Goal: Transaction & Acquisition: Obtain resource

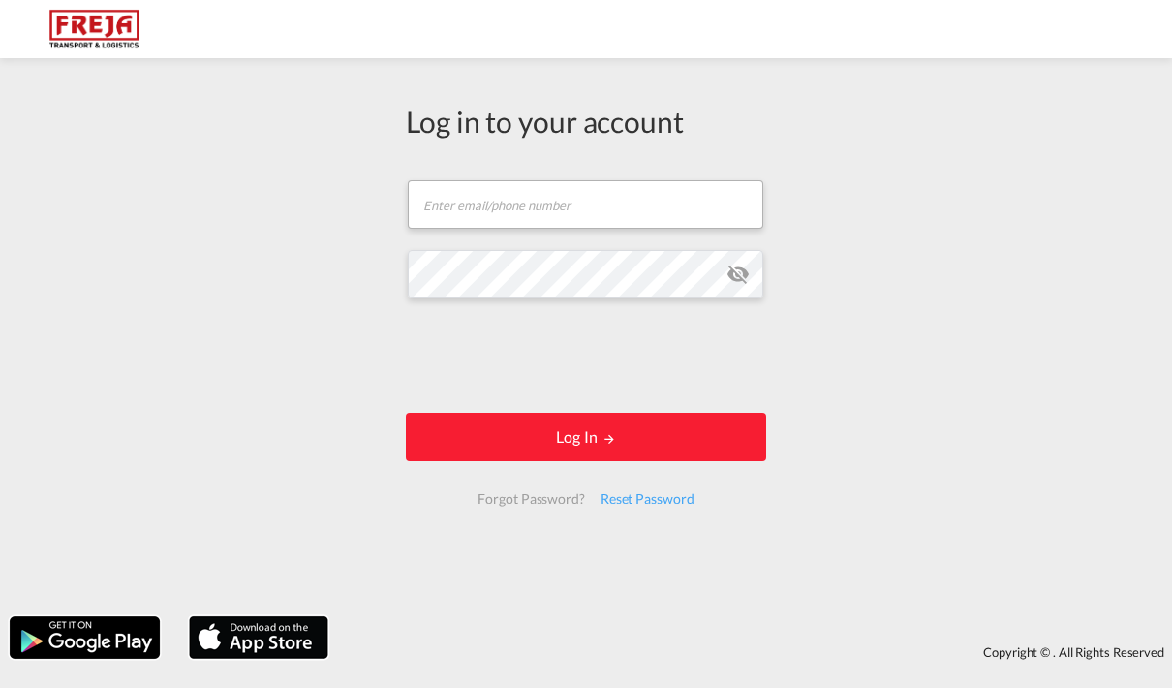
click at [480, 212] on input "text" at bounding box center [586, 204] width 356 height 48
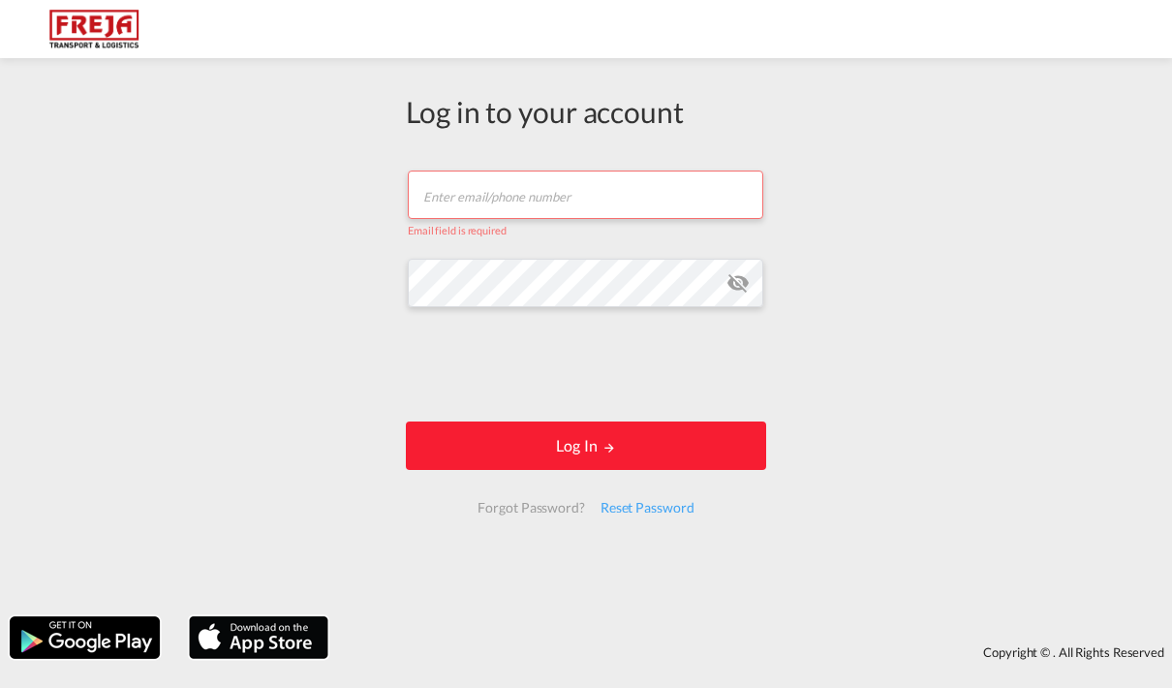
type input "[EMAIL_ADDRESS][DOMAIN_NAME]"
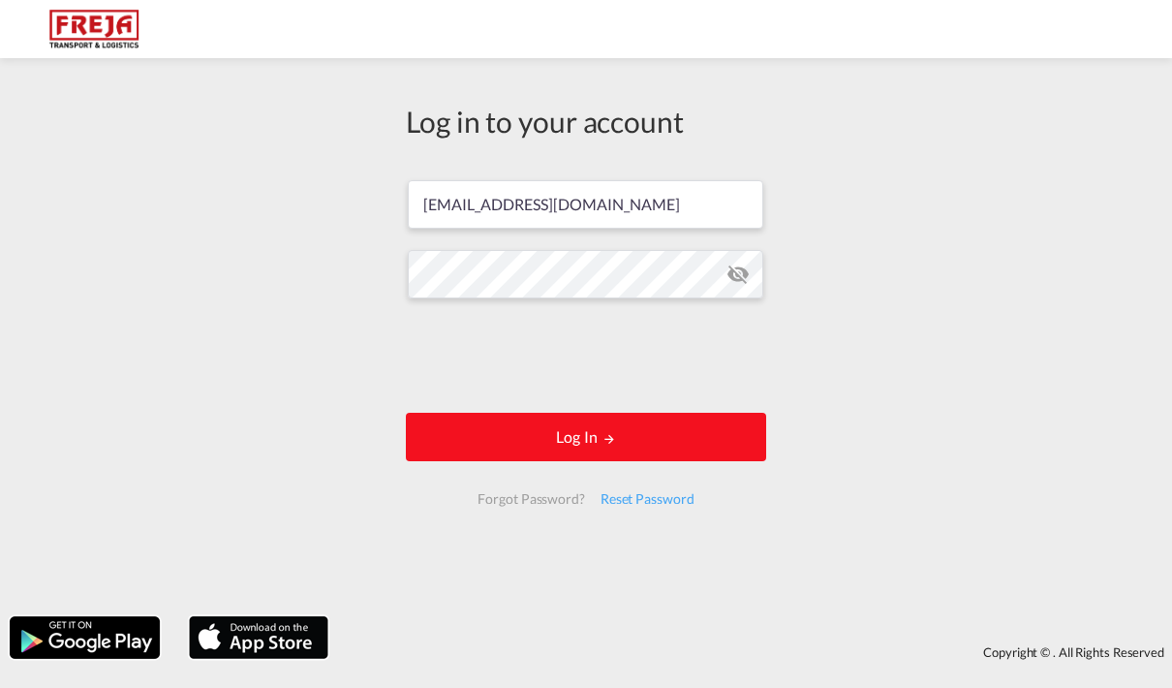
click at [457, 429] on button "Log In" at bounding box center [586, 437] width 360 height 48
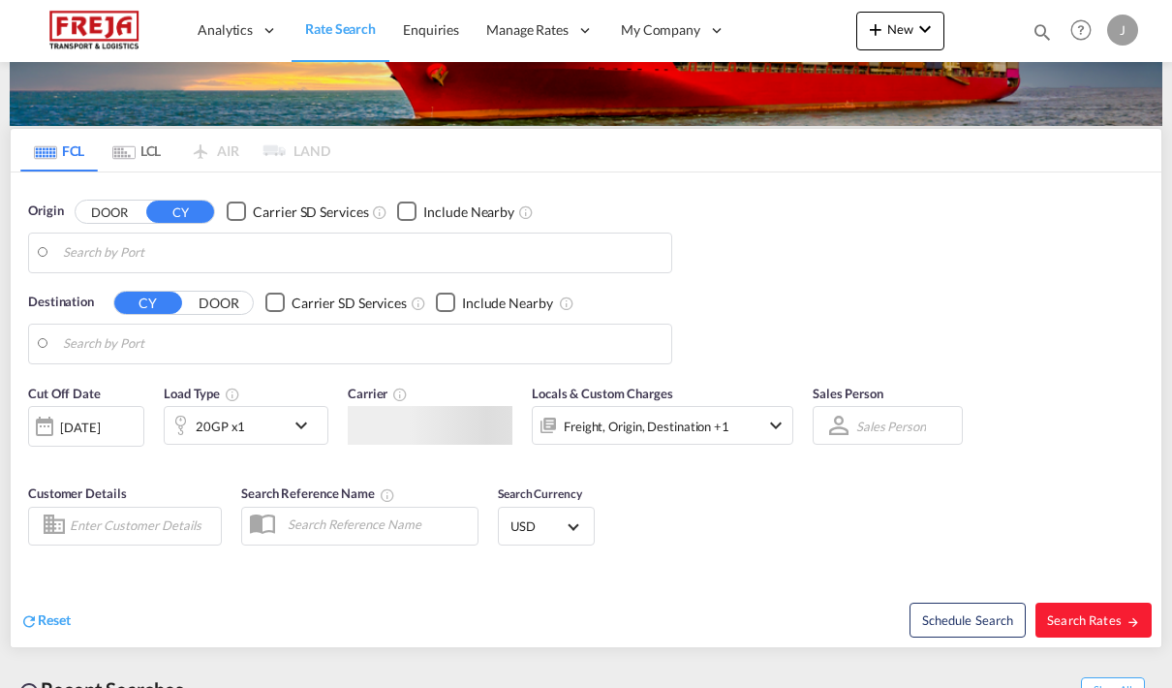
type input "Raumo (Rauma), [GEOGRAPHIC_DATA]"
type input "[GEOGRAPHIC_DATA] (ex [GEOGRAPHIC_DATA]), INCCU"
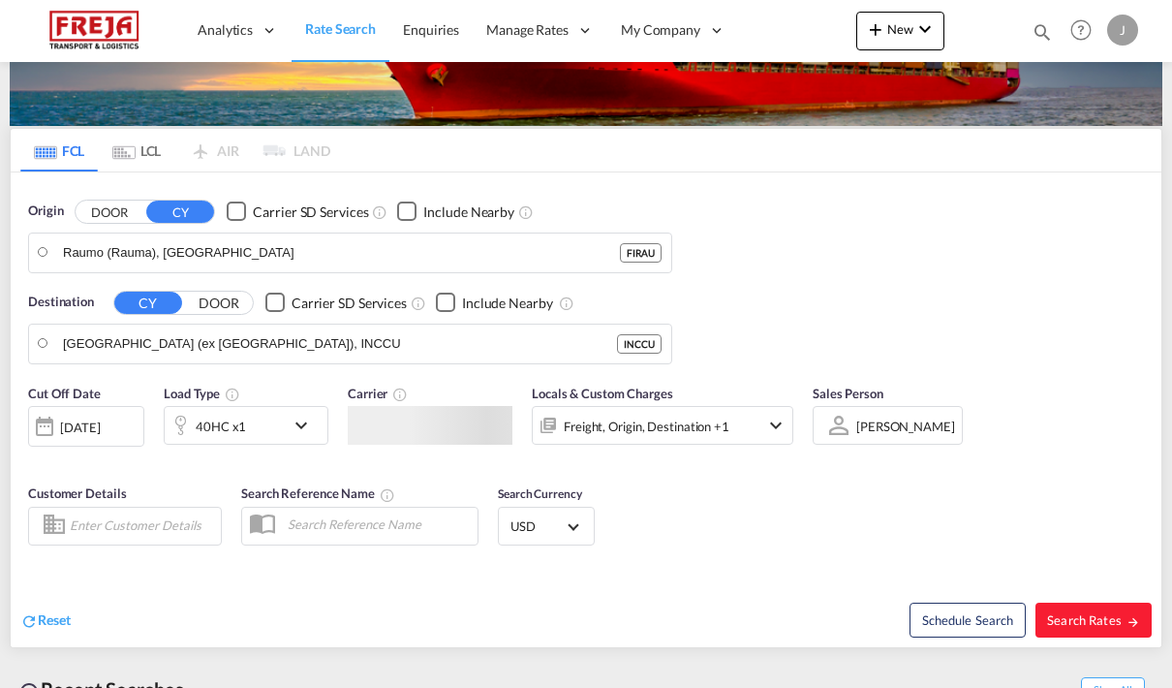
scroll to position [113, 0]
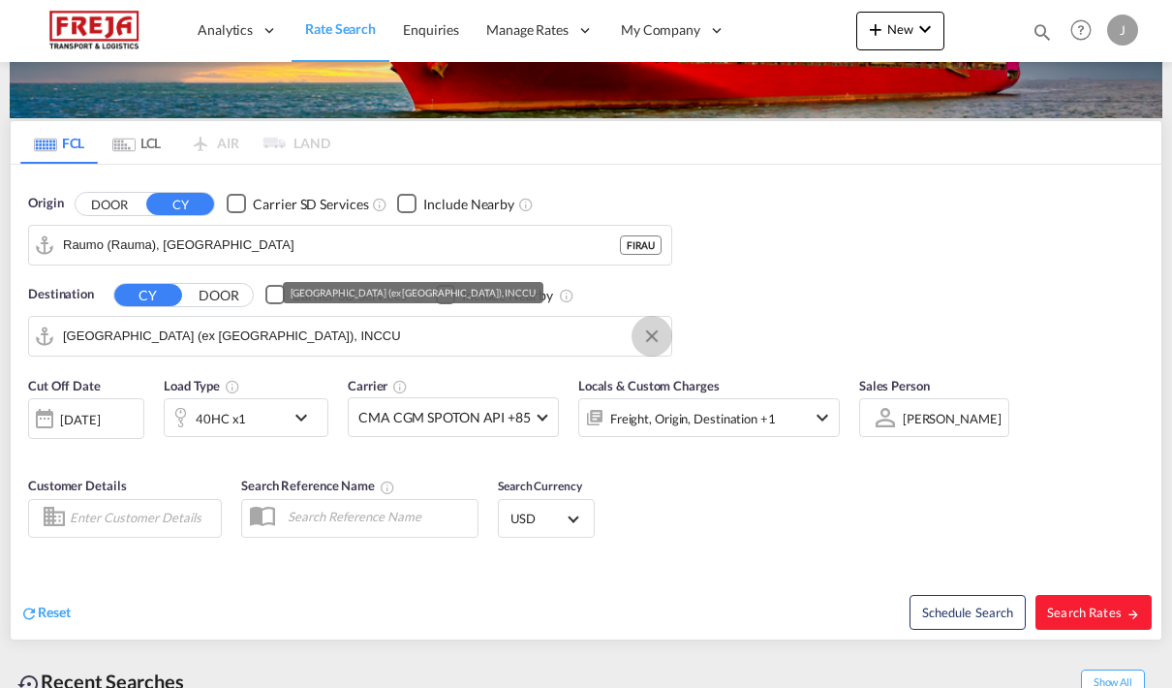
click at [647, 341] on md-icon "Clear Input" at bounding box center [651, 336] width 21 height 21
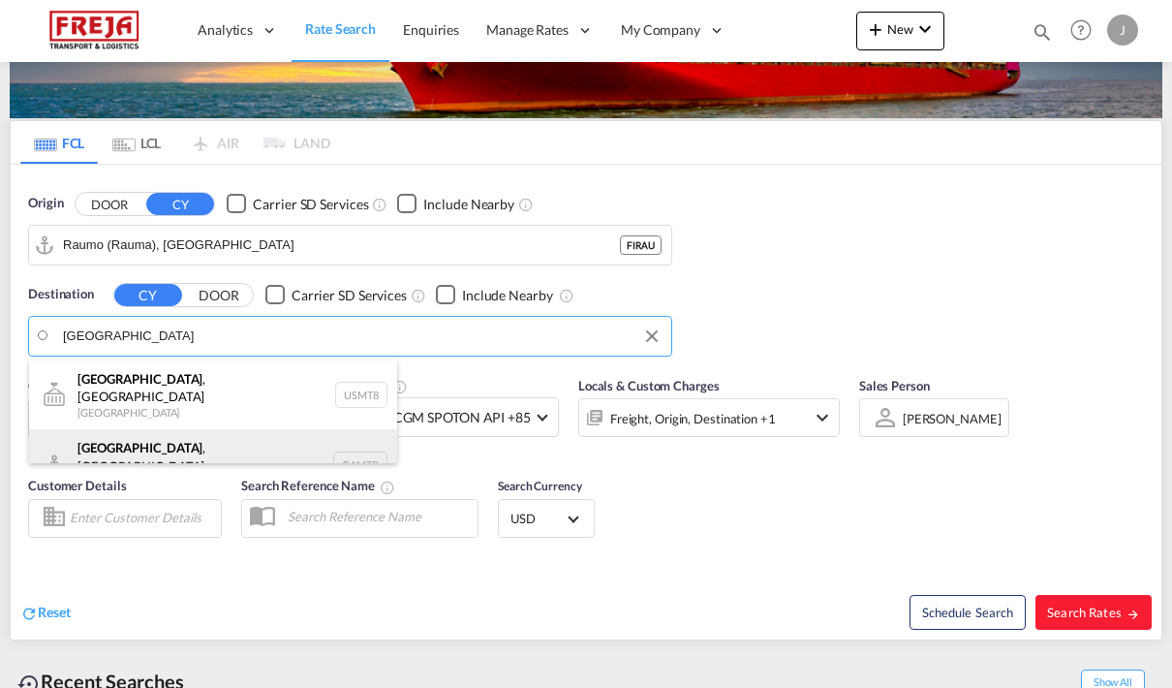
click at [82, 442] on div "Montreal , QC Canada CAMTR" at bounding box center [213, 464] width 368 height 70
type input "Montreal, QC, CAMTR"
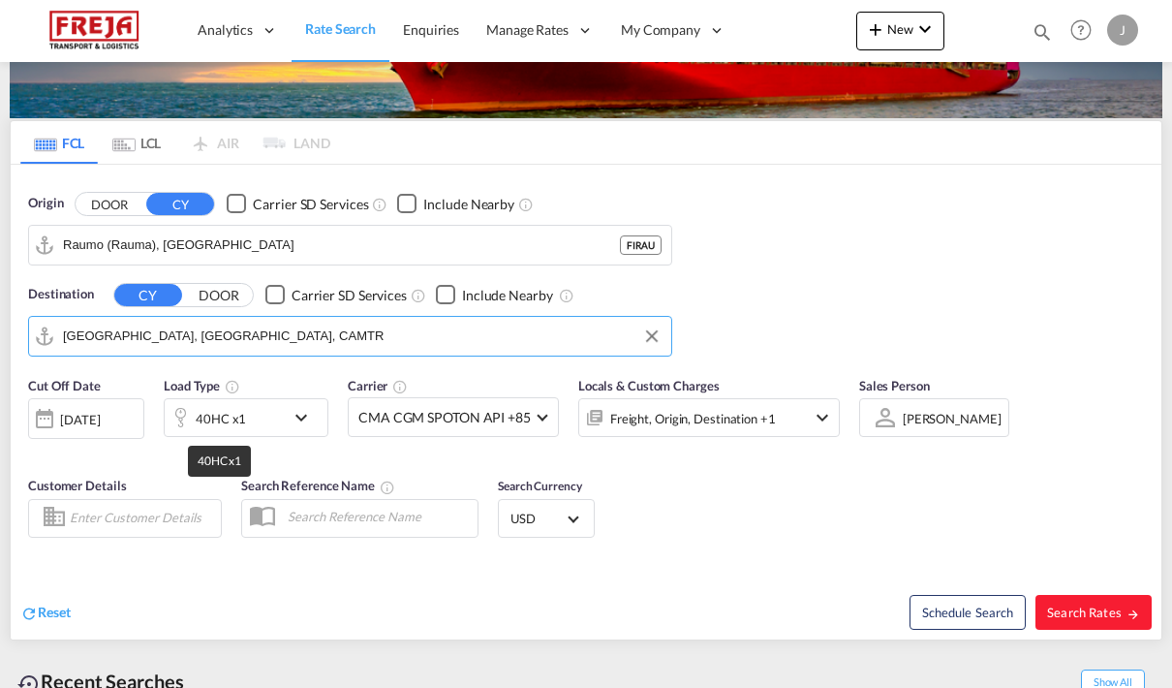
click at [226, 415] on div "40HC x1" at bounding box center [221, 418] width 50 height 27
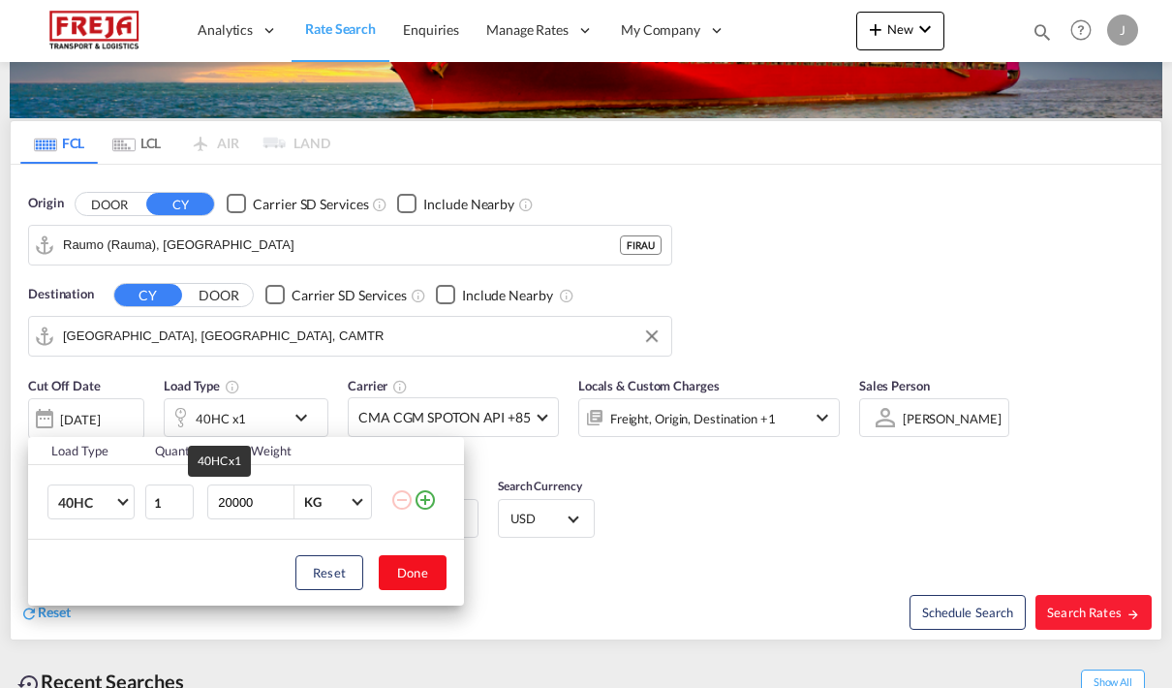
click at [427, 588] on button "Done" at bounding box center [413, 572] width 68 height 35
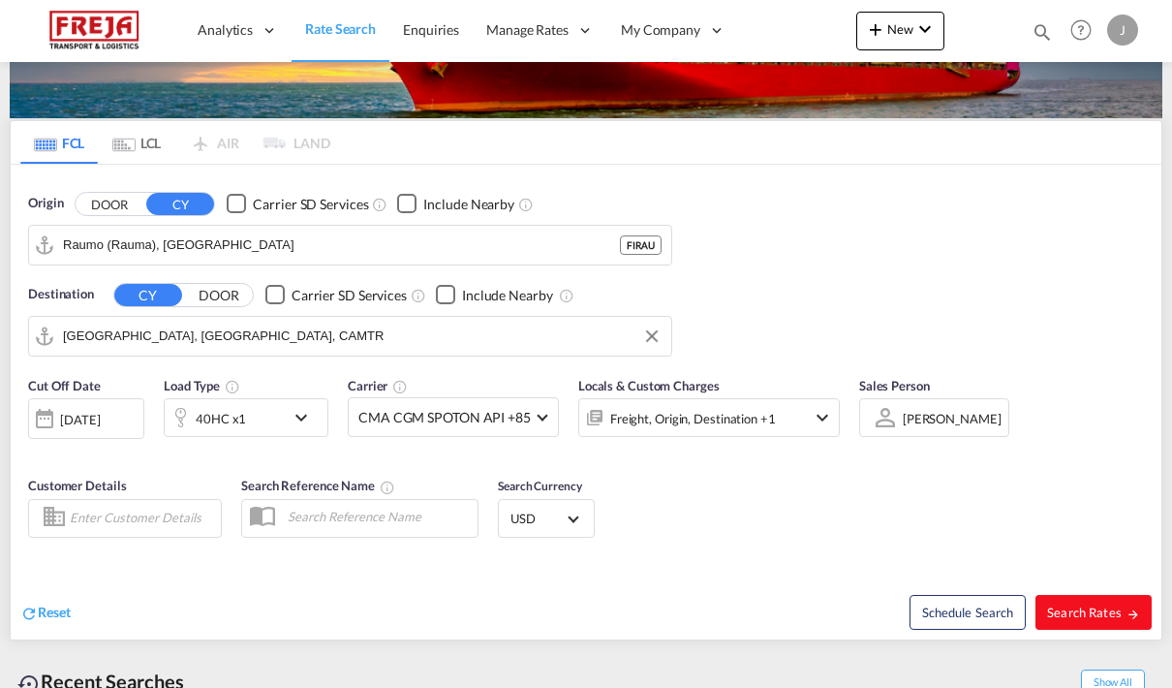
click at [1075, 601] on button "Search Rates" at bounding box center [1094, 612] width 116 height 35
type input "FIRAU to CAMTR / 10 Sep 2025"
